Goal: Information Seeking & Learning: Learn about a topic

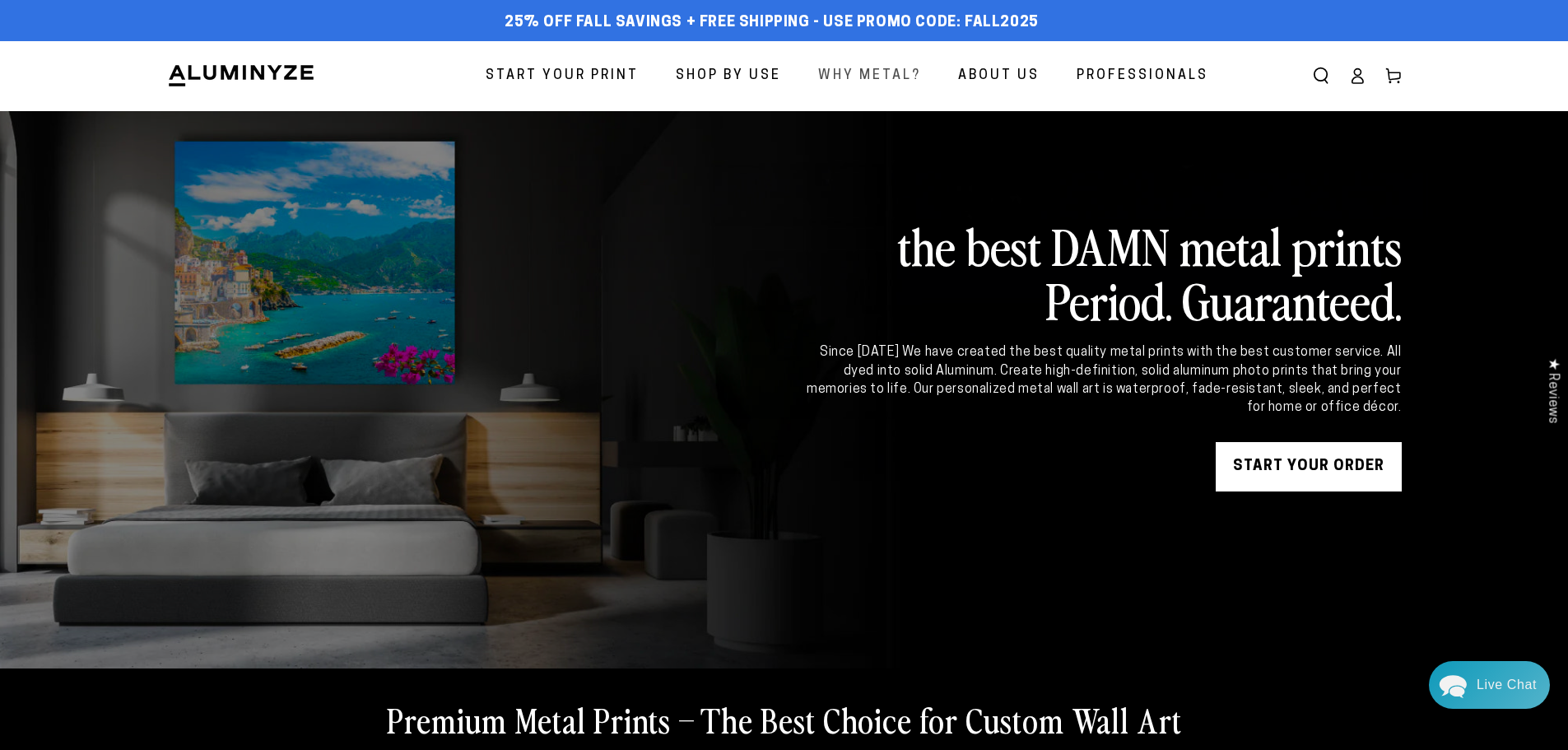
click at [865, 78] on span "Why Metal?" at bounding box center [869, 76] width 103 height 24
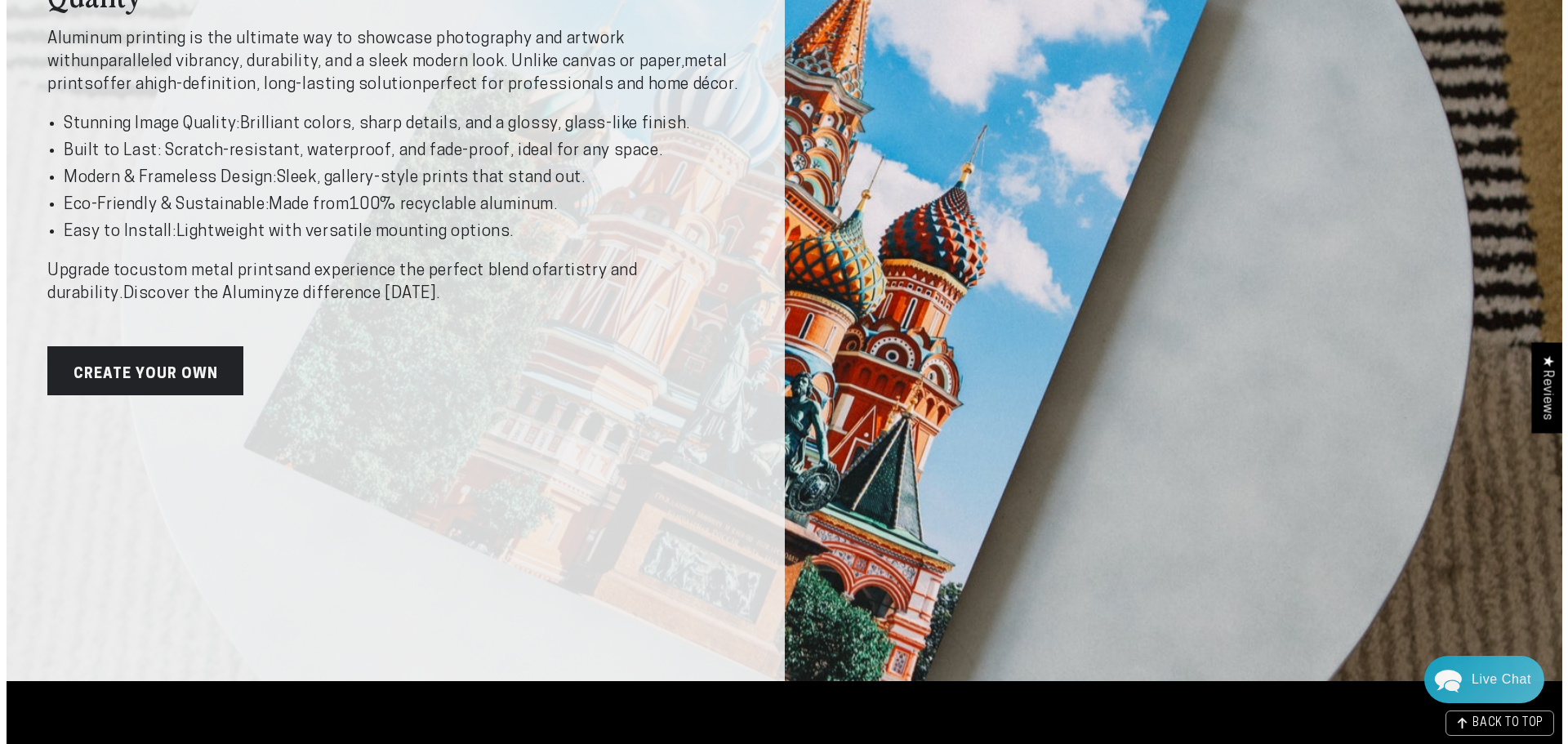
scroll to position [408, 0]
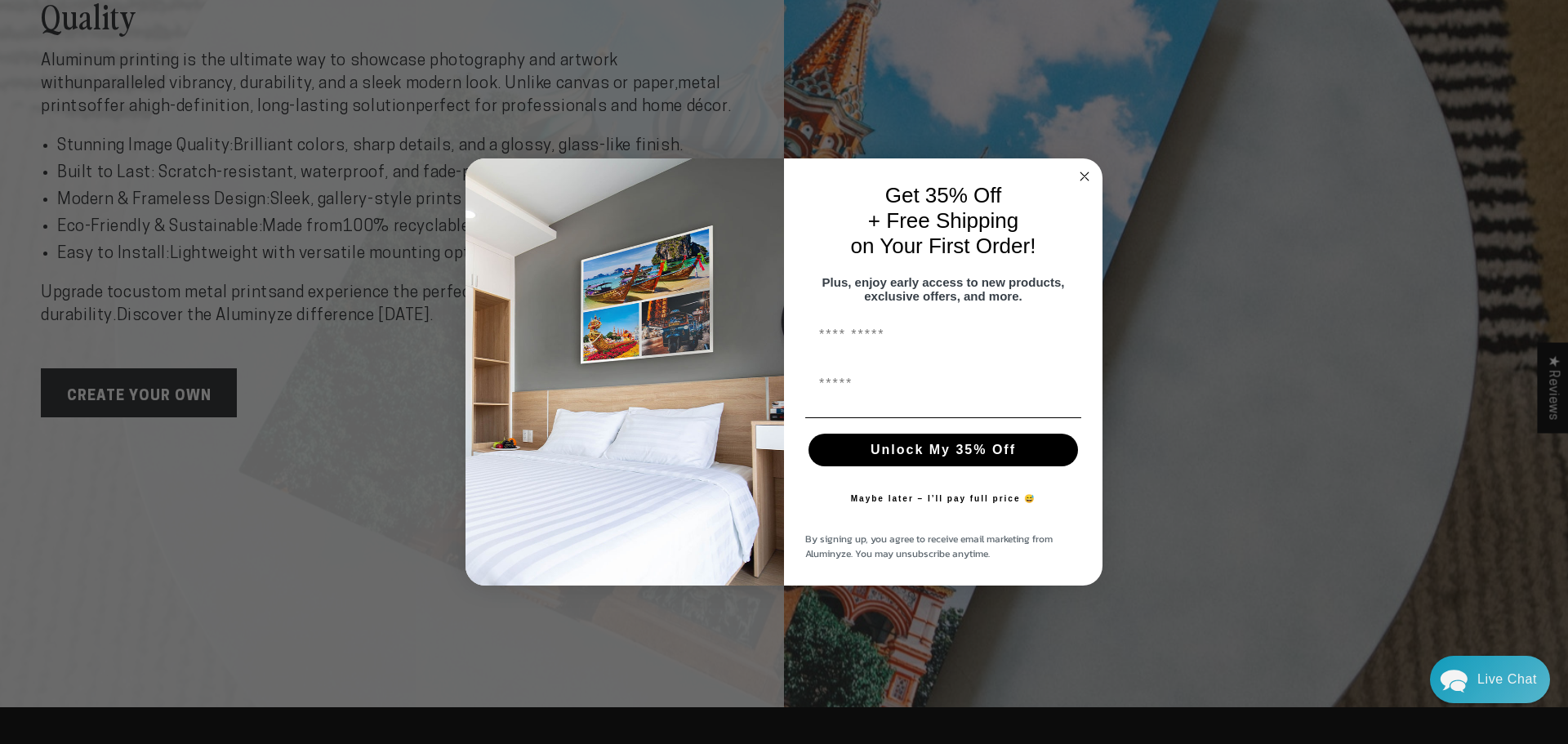
click at [1077, 171] on circle "Close dialog" at bounding box center [1085, 176] width 19 height 19
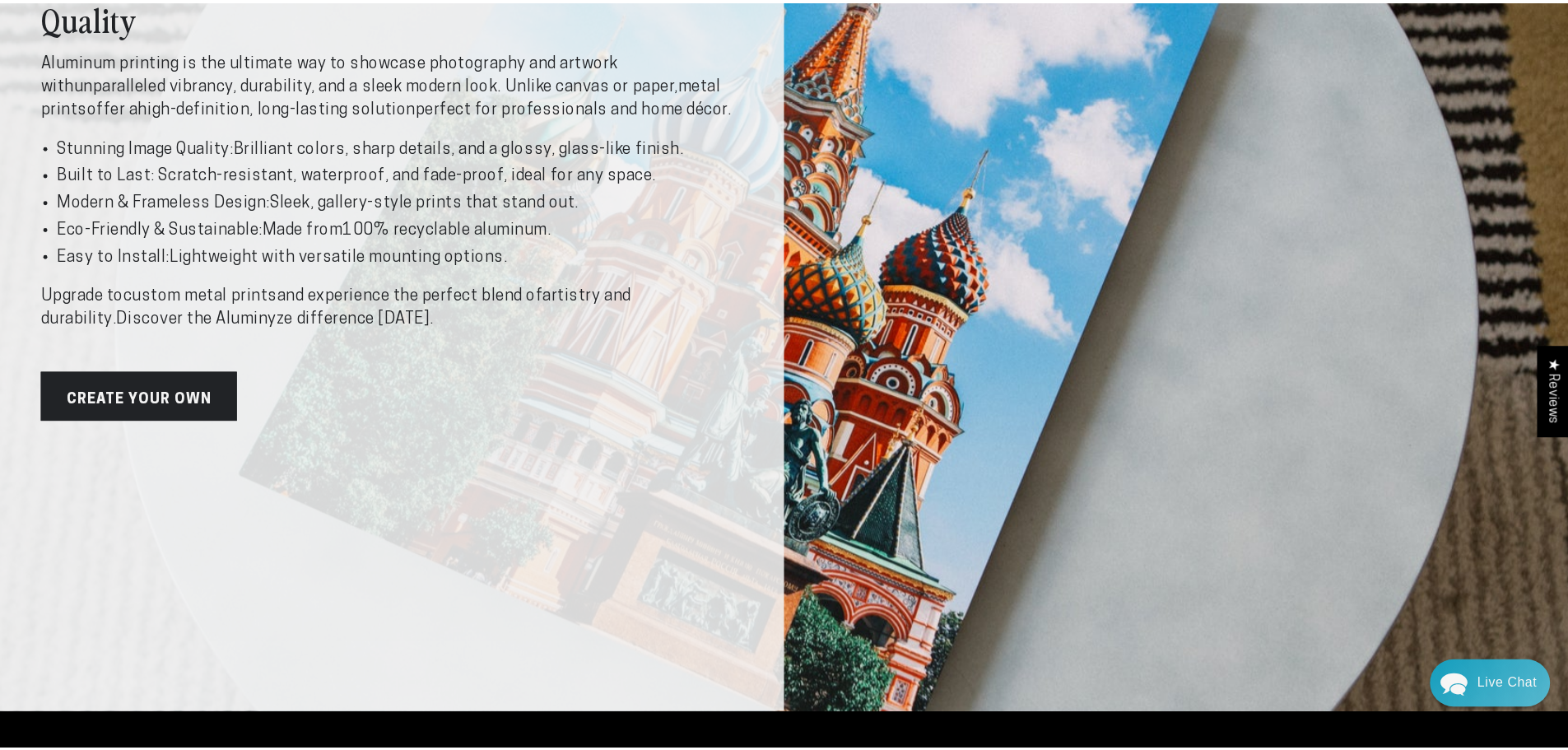
scroll to position [407, 0]
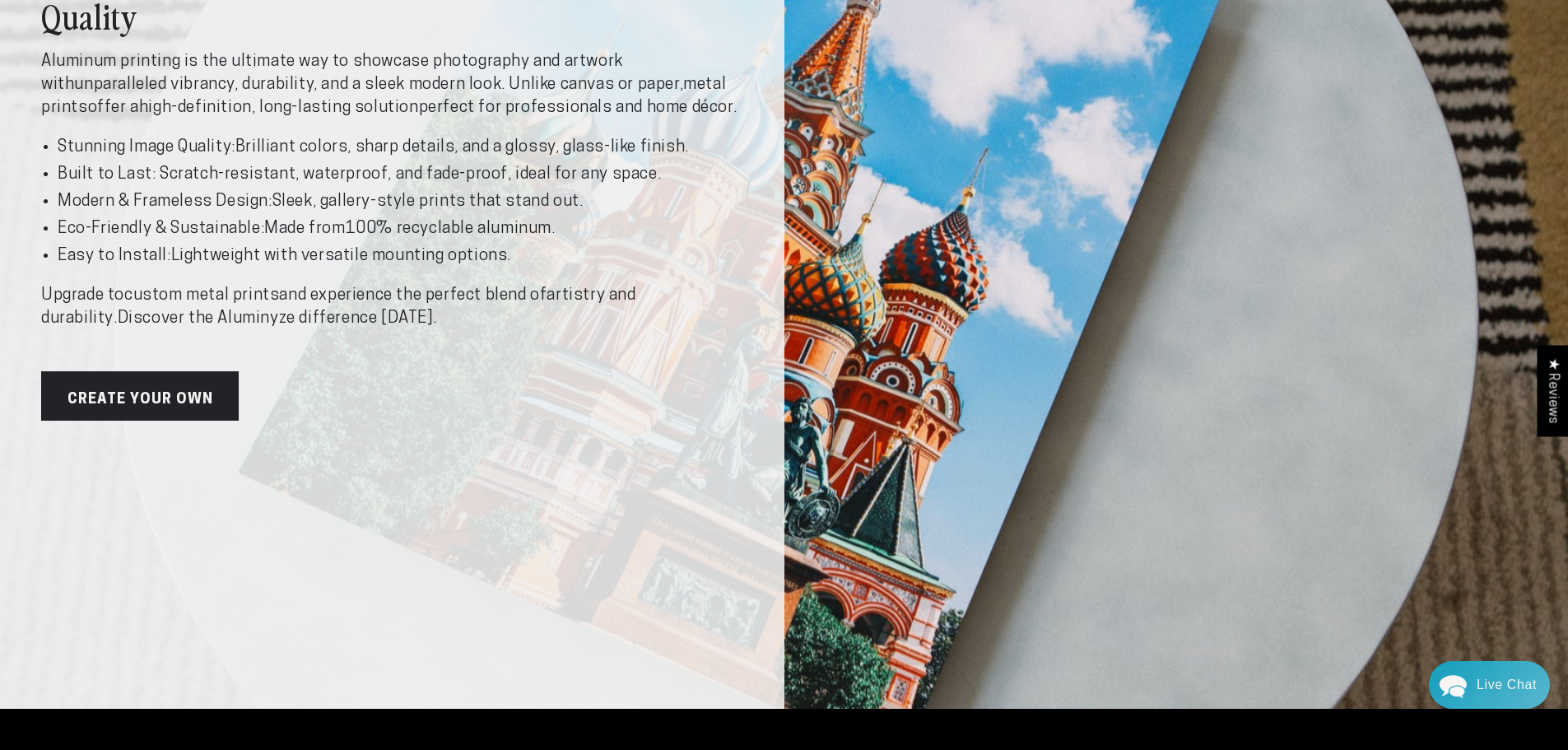
click at [422, 404] on div "Why Metal Prints? The Superior Choice for Lasting Quality Aluminum printing is …" at bounding box center [392, 186] width 702 height 469
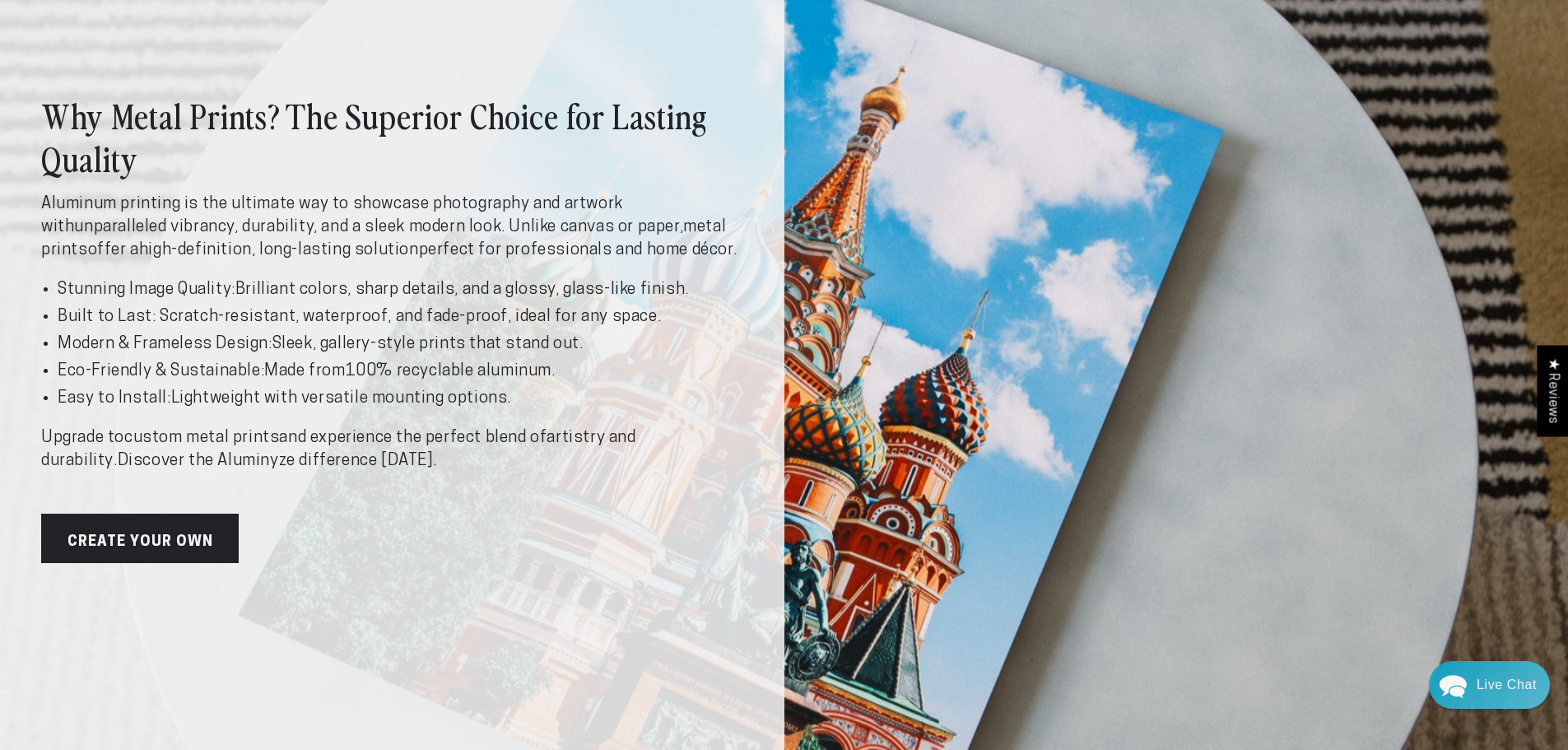
scroll to position [0, 0]
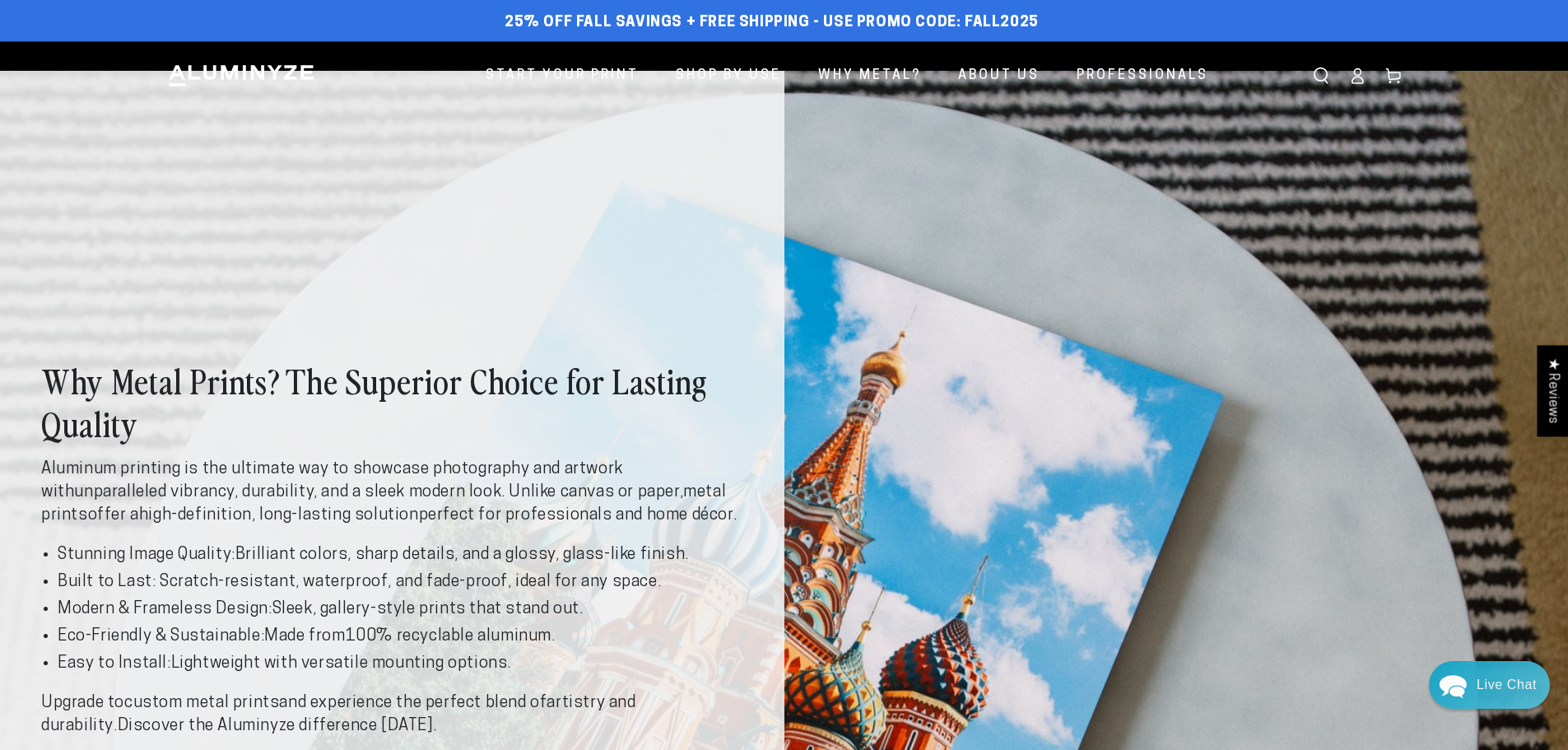
click at [227, 70] on img at bounding box center [241, 76] width 148 height 25
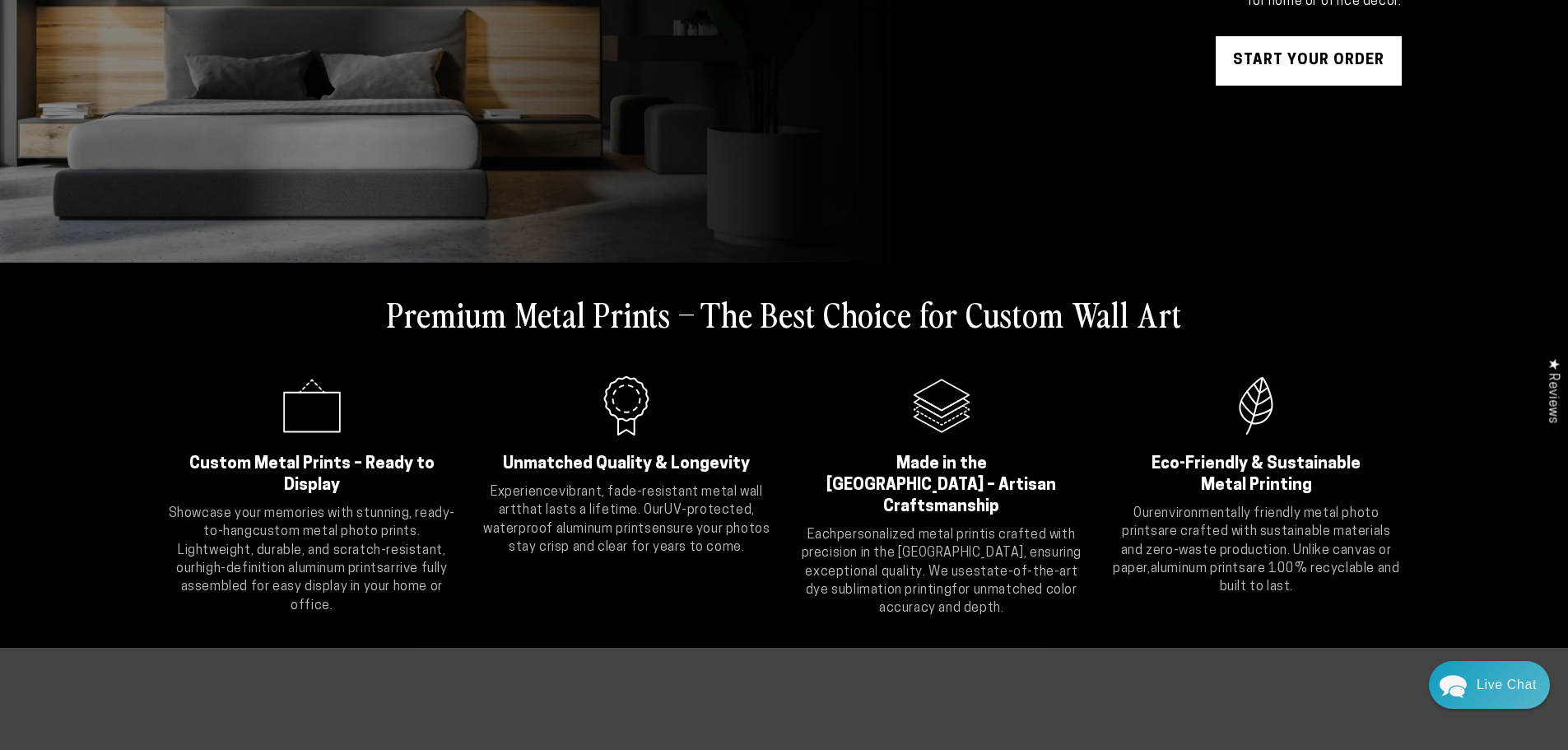
scroll to position [411, 0]
